Goal: Task Accomplishment & Management: Manage account settings

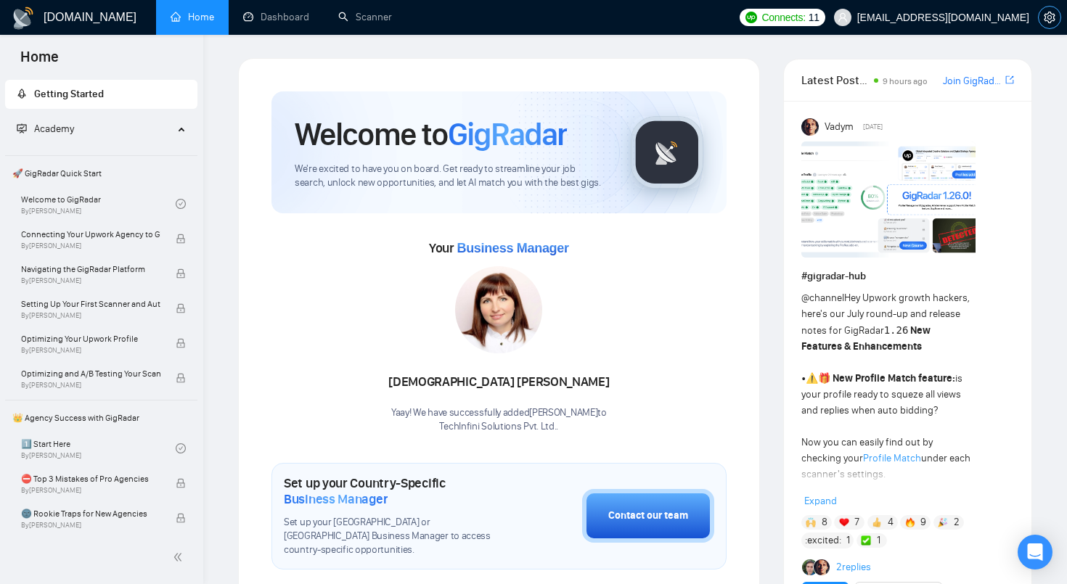
click at [1056, 16] on span "setting" at bounding box center [1050, 18] width 22 height 12
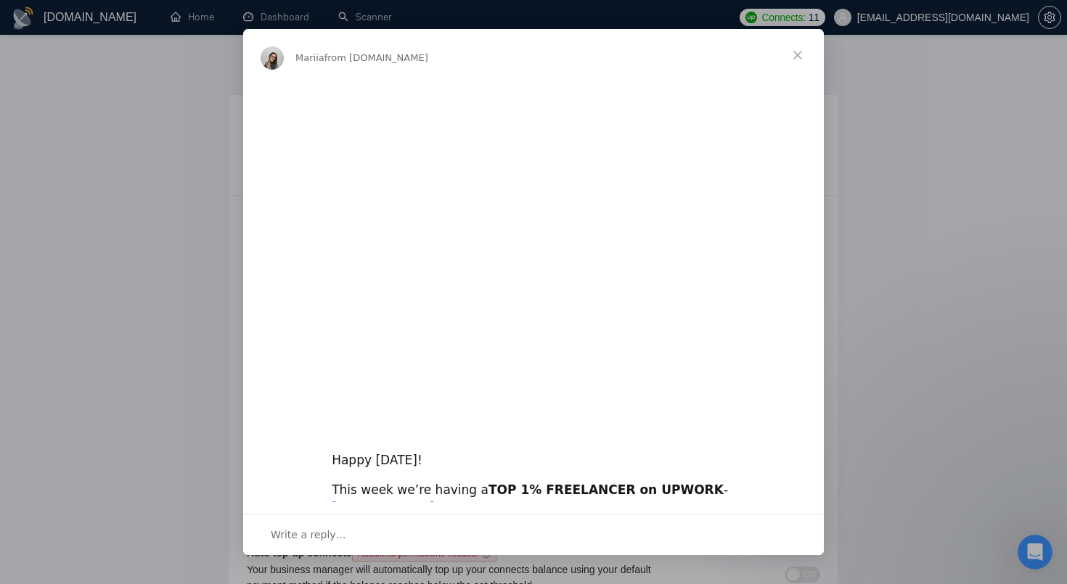
click at [802, 57] on span "Close" at bounding box center [798, 55] width 52 height 52
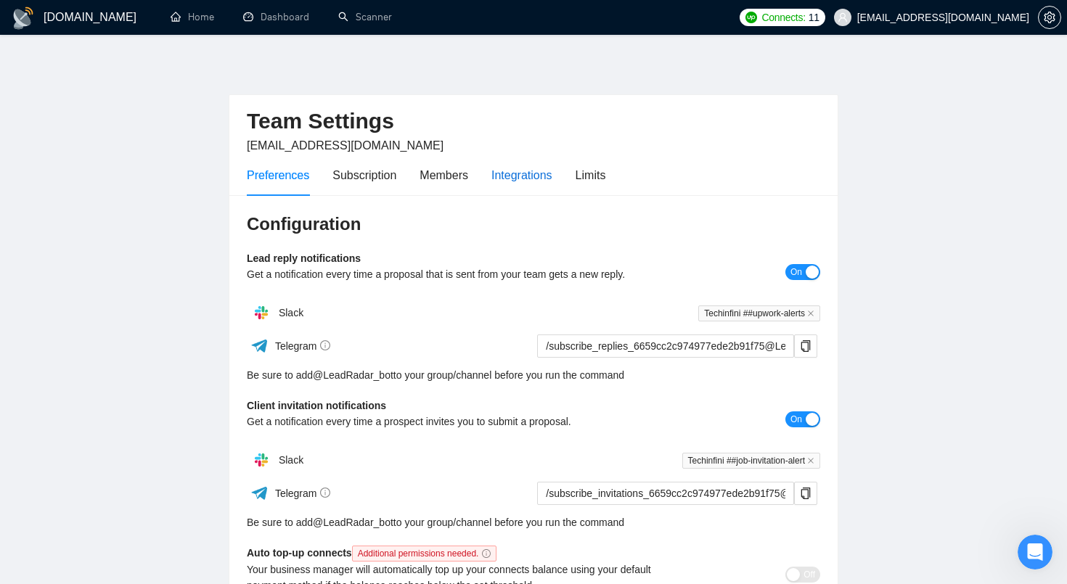
click at [512, 177] on div "Integrations" at bounding box center [521, 175] width 61 height 18
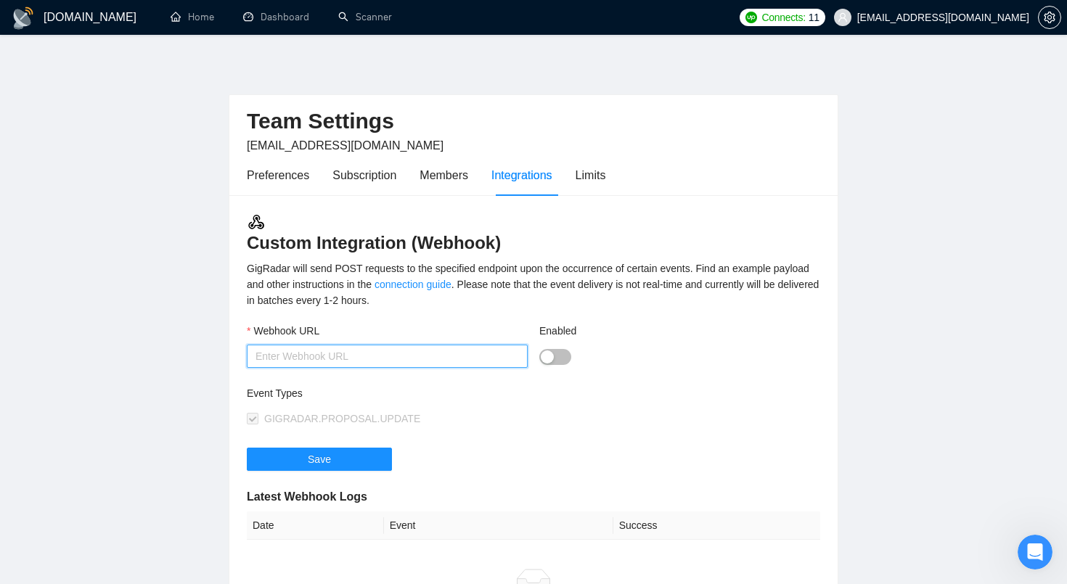
click at [414, 358] on input "Webhook URL" at bounding box center [387, 356] width 281 height 23
paste input "[URL][DOMAIN_NAME]"
type input "[URL][DOMAIN_NAME]"
click at [555, 357] on button "Enabled" at bounding box center [555, 357] width 32 height 16
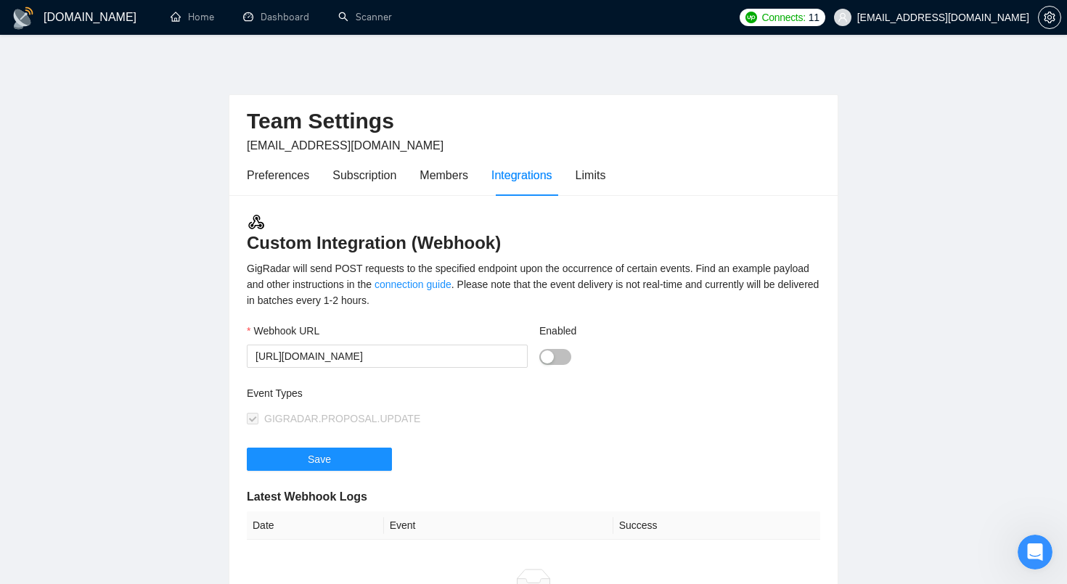
scroll to position [0, 0]
click at [326, 460] on span "Save" at bounding box center [319, 460] width 23 height 16
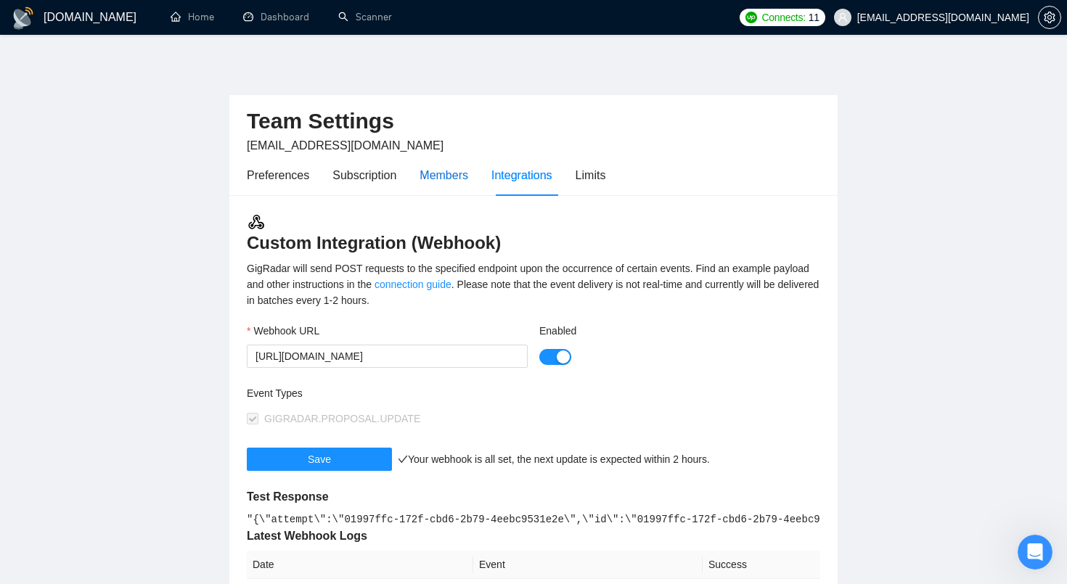
click at [432, 183] on div "Members" at bounding box center [444, 175] width 49 height 18
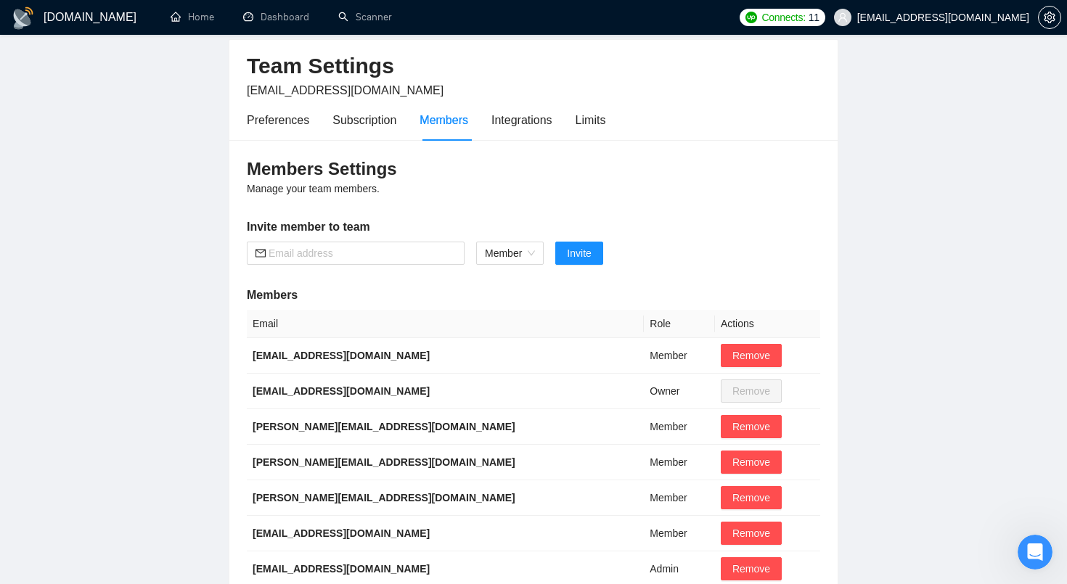
scroll to position [60, 0]
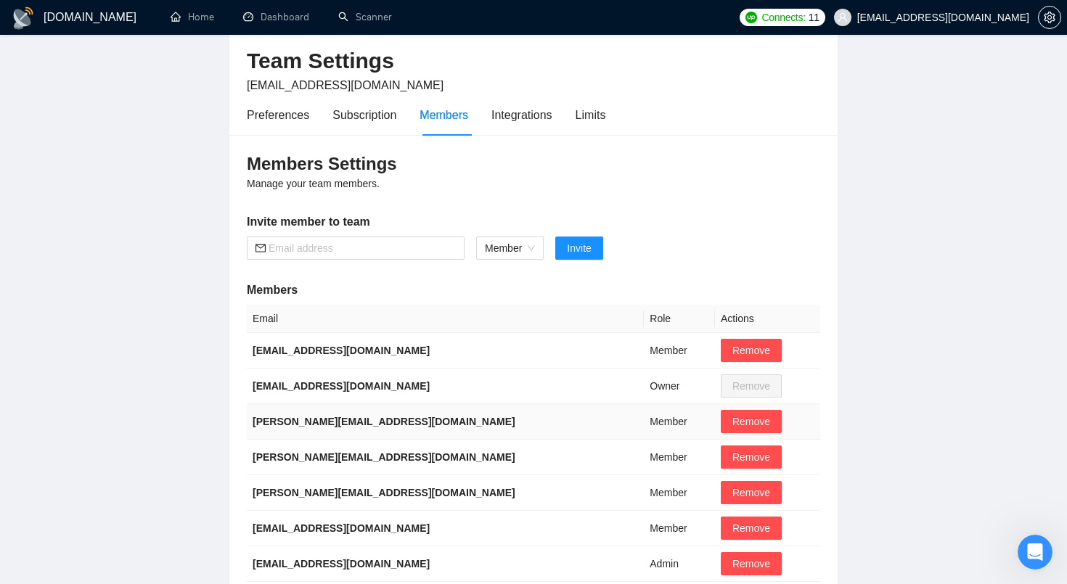
click at [345, 424] on b "tikendra@techinfini.com" at bounding box center [384, 422] width 263 height 12
click at [644, 426] on td "Member" at bounding box center [679, 422] width 71 height 36
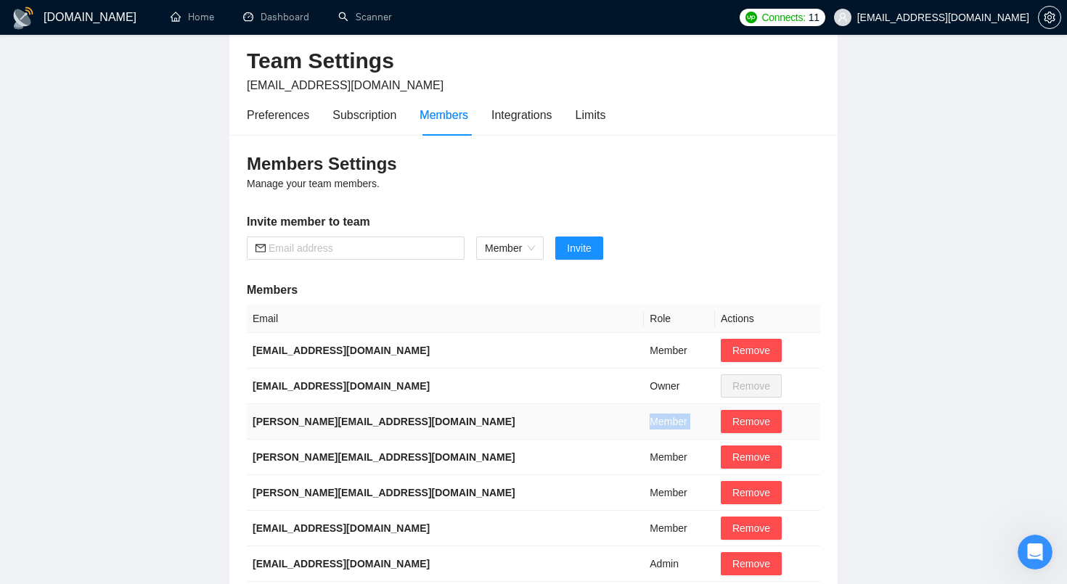
click at [644, 426] on td "Member" at bounding box center [679, 422] width 71 height 36
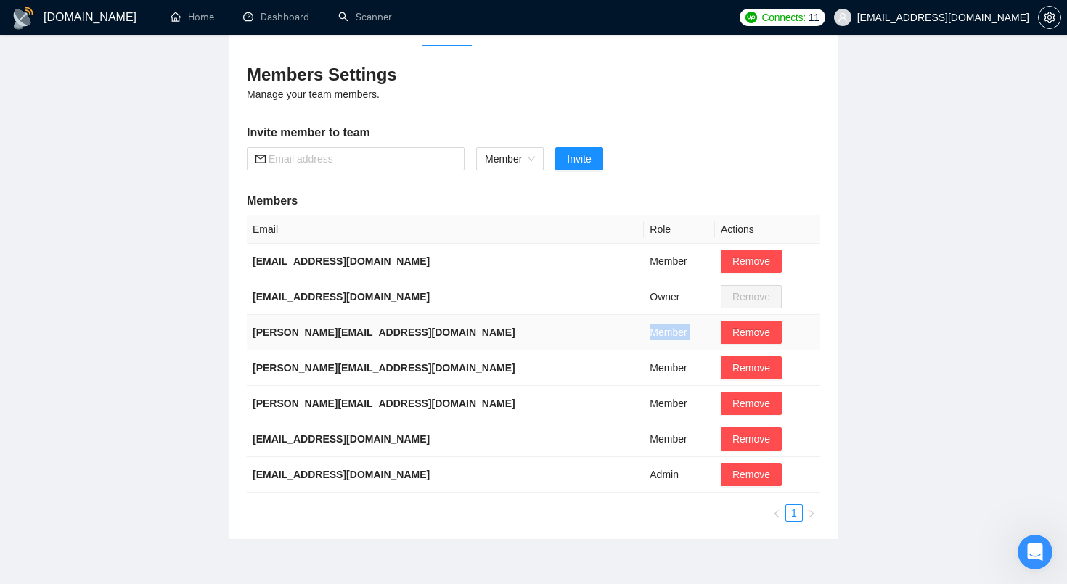
scroll to position [156, 0]
